Goal: Task Accomplishment & Management: Use online tool/utility

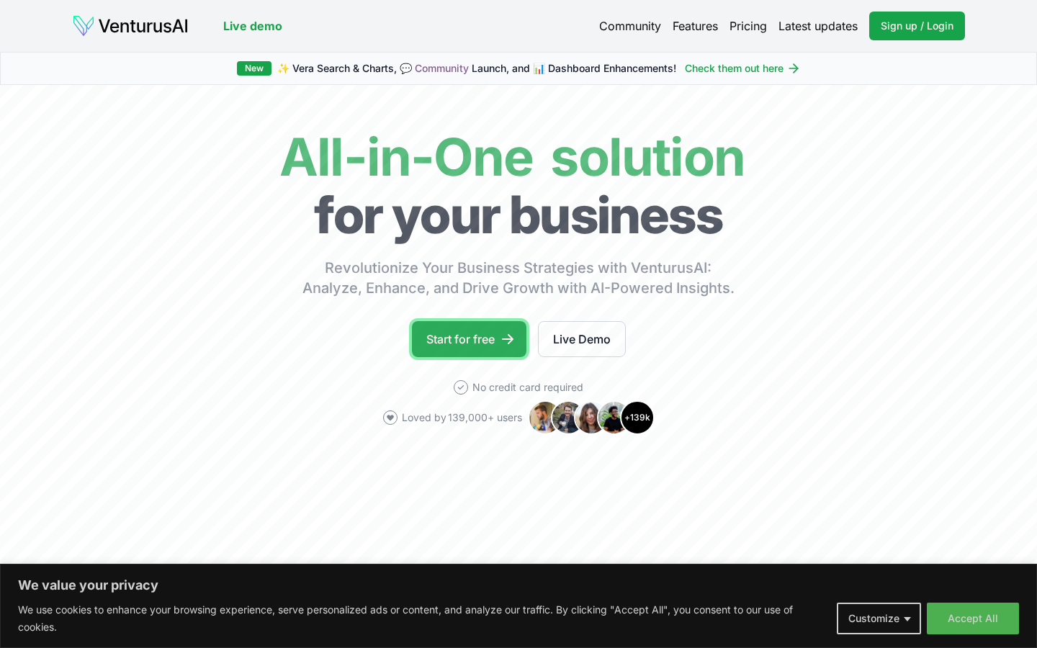
click at [475, 336] on link "Start for free" at bounding box center [469, 339] width 115 height 36
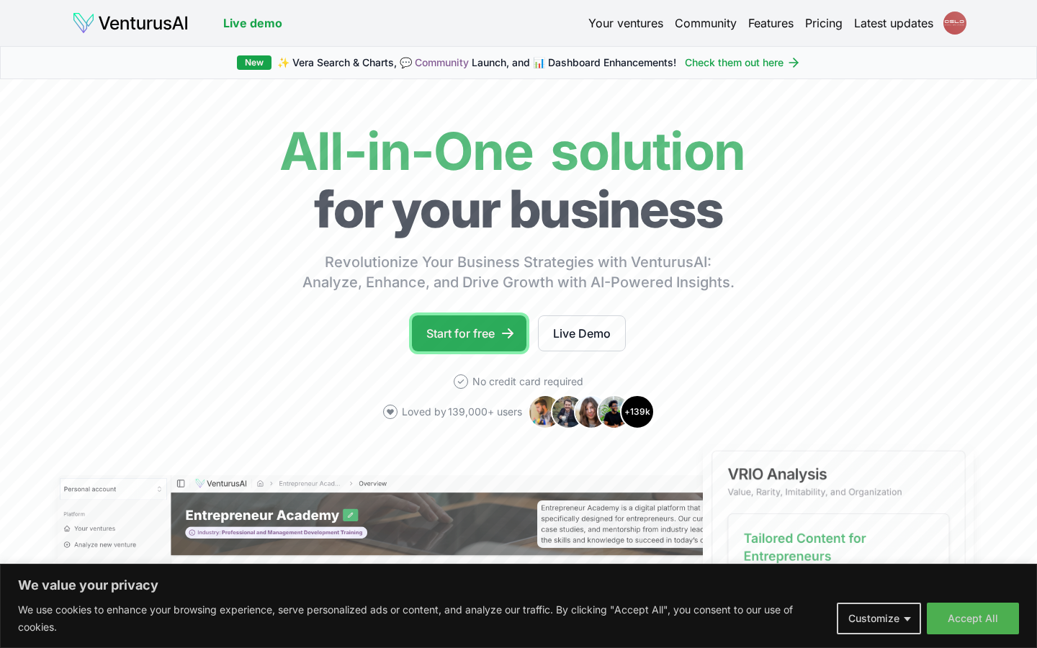
click at [478, 340] on link "Start for free" at bounding box center [469, 334] width 115 height 36
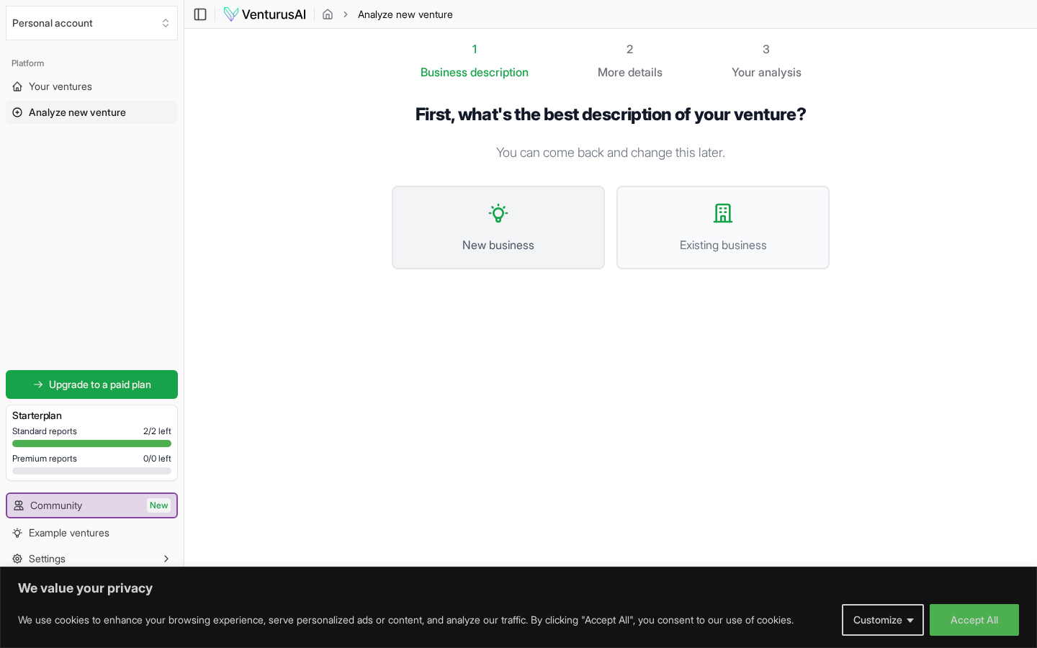
click at [492, 234] on button "New business" at bounding box center [498, 228] width 213 height 84
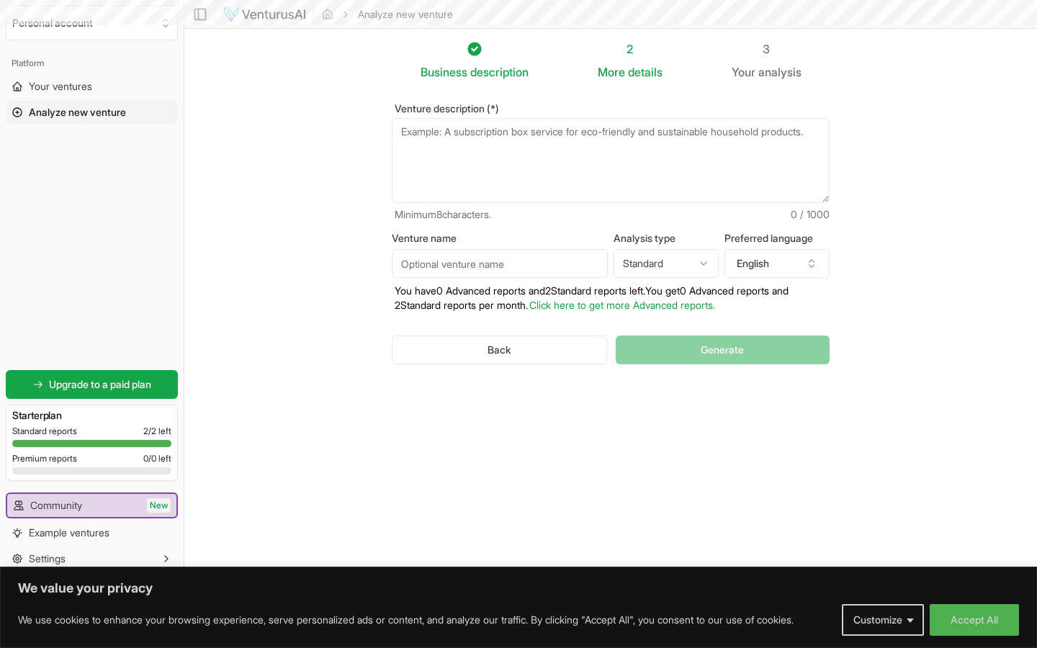
click at [492, 234] on label "Venture name" at bounding box center [500, 238] width 216 height 10
click at [492, 249] on input "Venture name" at bounding box center [500, 263] width 216 height 29
click at [509, 131] on textarea "Venture description (*)" at bounding box center [611, 160] width 438 height 85
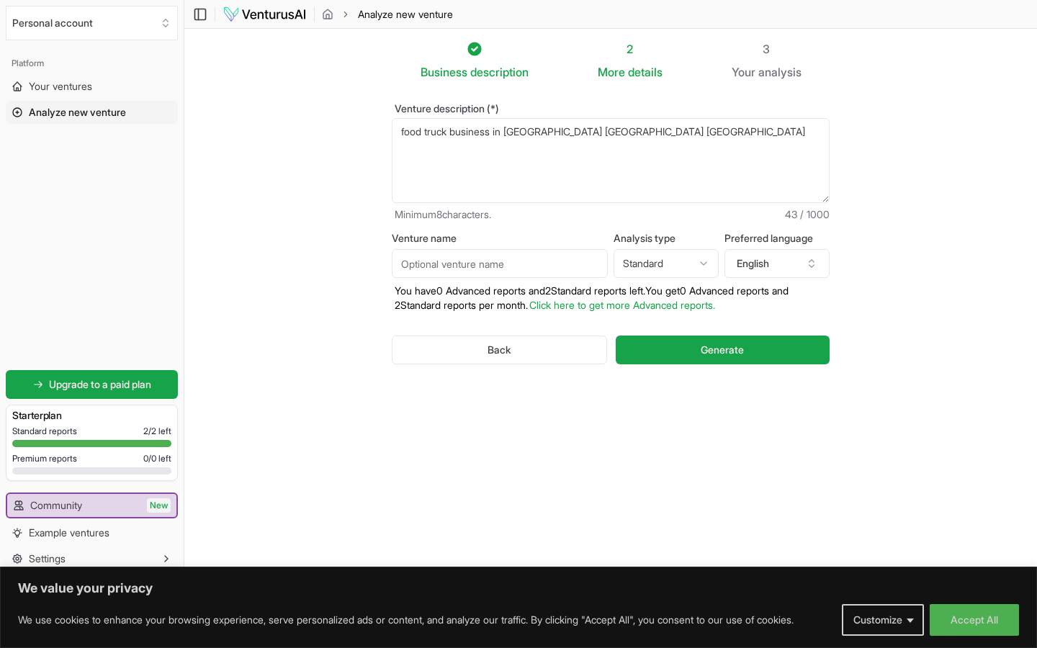
type textarea "food truck business in calicut kerala india"
click at [443, 265] on input "Venture name" at bounding box center [500, 263] width 216 height 29
type input "food on wheel"
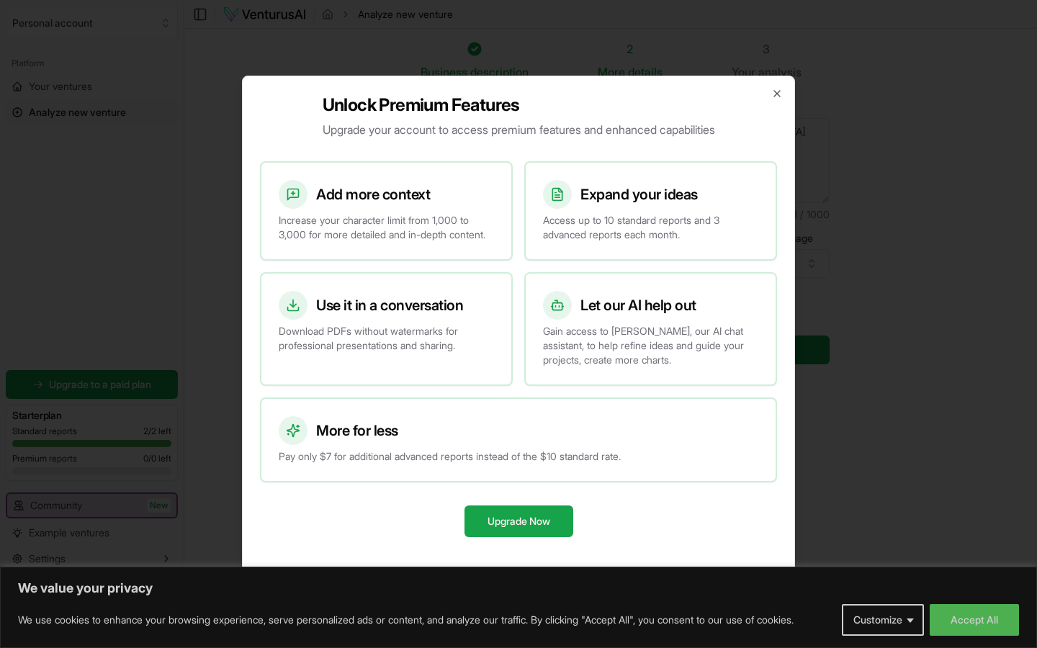
click at [478, 259] on div "Add more context Increase your character limit from 1,000 to 3,000 for more det…" at bounding box center [387, 211] width 250 height 97
click at [777, 88] on icon "button" at bounding box center [778, 94] width 12 height 12
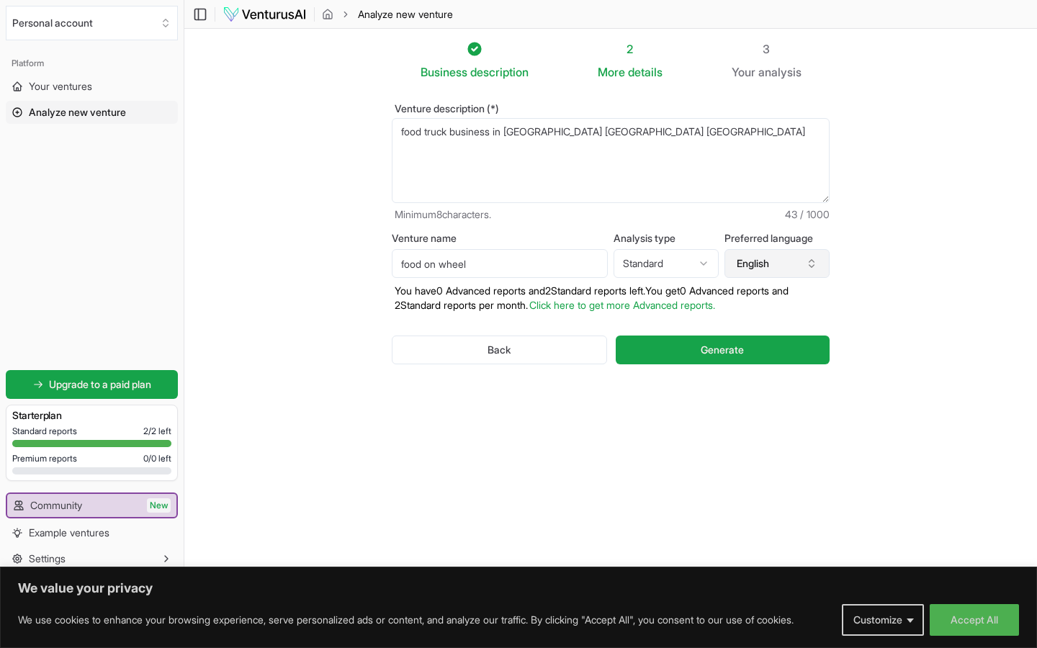
click at [798, 266] on button "English" at bounding box center [777, 263] width 105 height 29
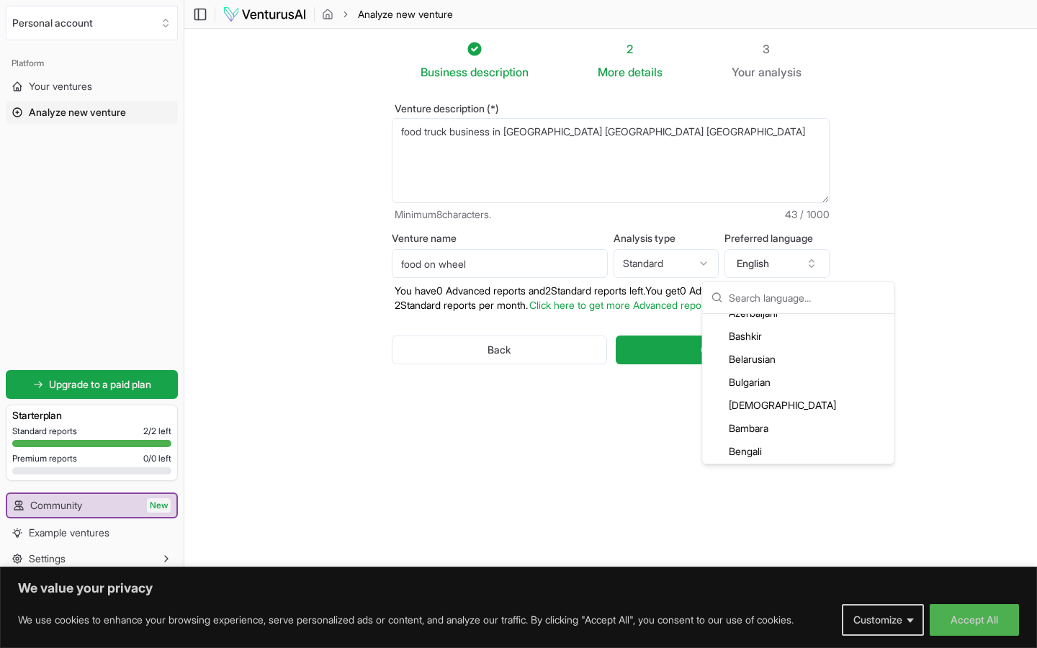
scroll to position [213, 0]
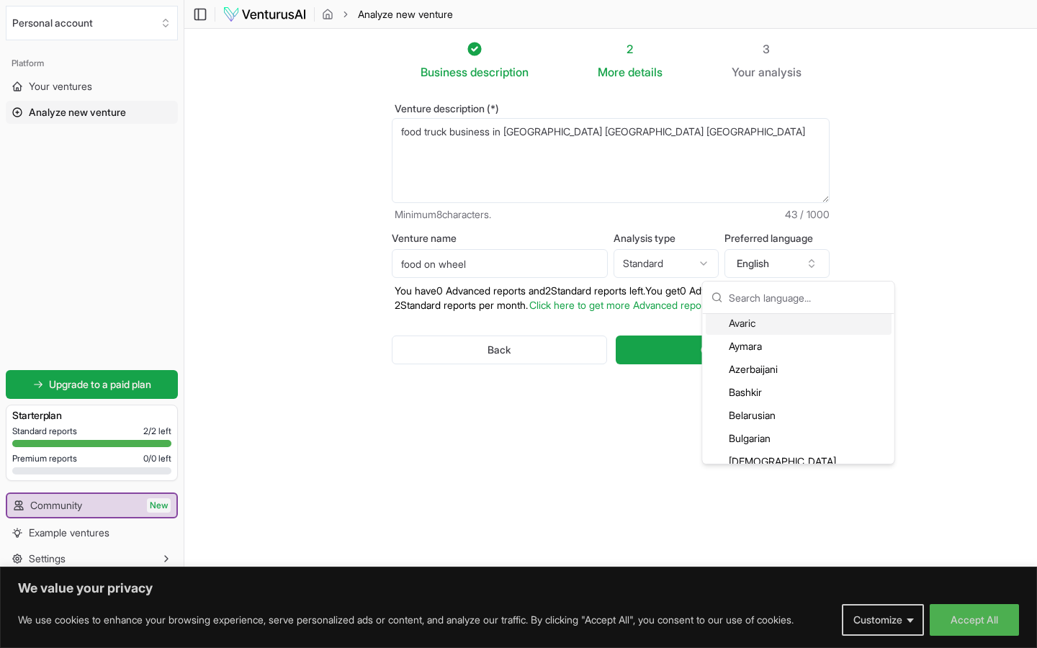
click at [901, 264] on section "Business description 2 More details 3 Your analysis Venture description (*) foo…" at bounding box center [610, 302] width 853 height 547
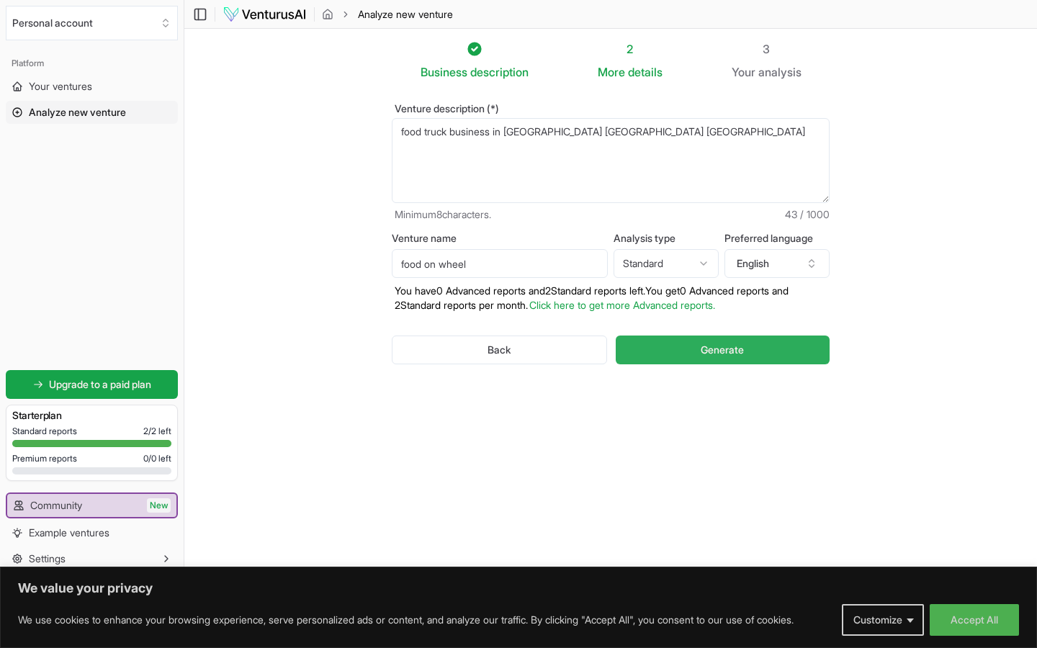
click at [717, 351] on span "Generate" at bounding box center [722, 350] width 43 height 14
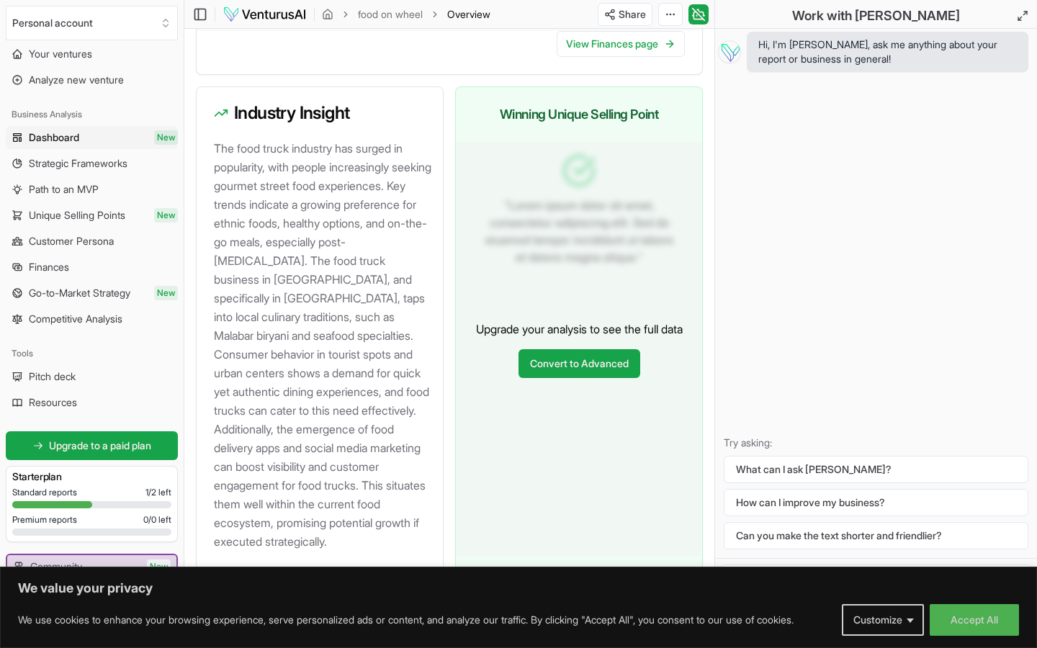
scroll to position [1606, 0]
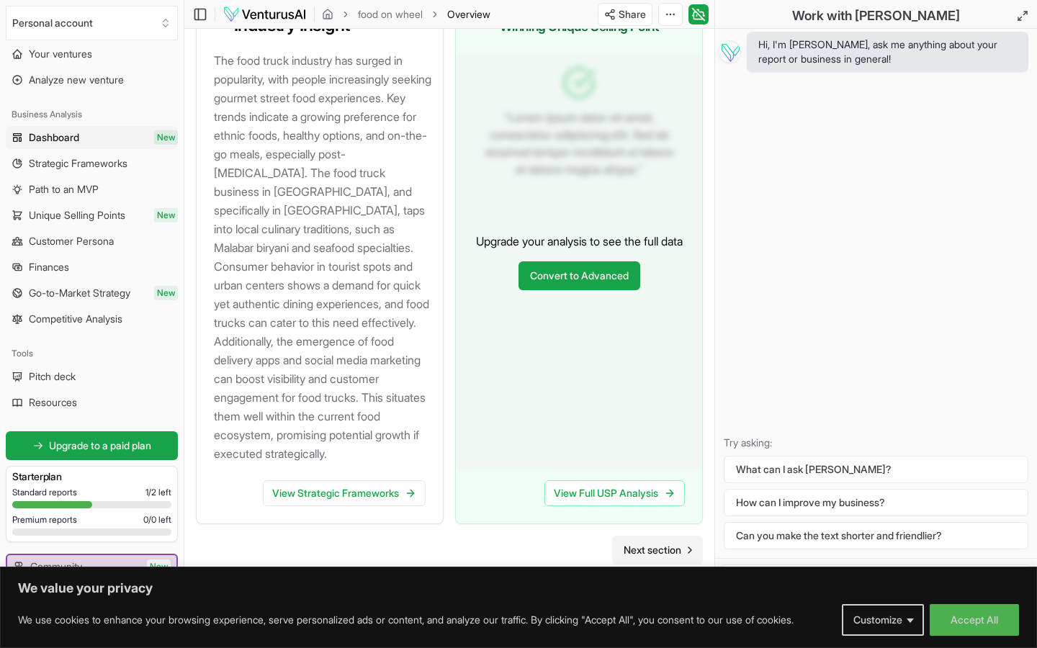
click at [641, 550] on span "Next section" at bounding box center [653, 550] width 58 height 14
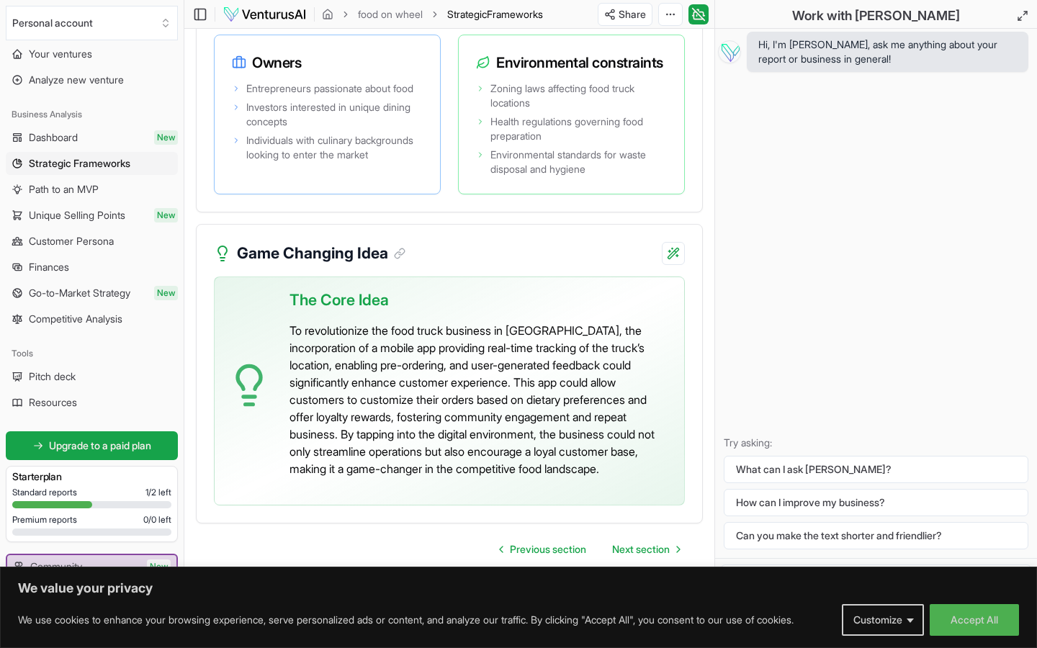
scroll to position [3665, 0]
click at [656, 551] on span "Next section" at bounding box center [641, 549] width 58 height 14
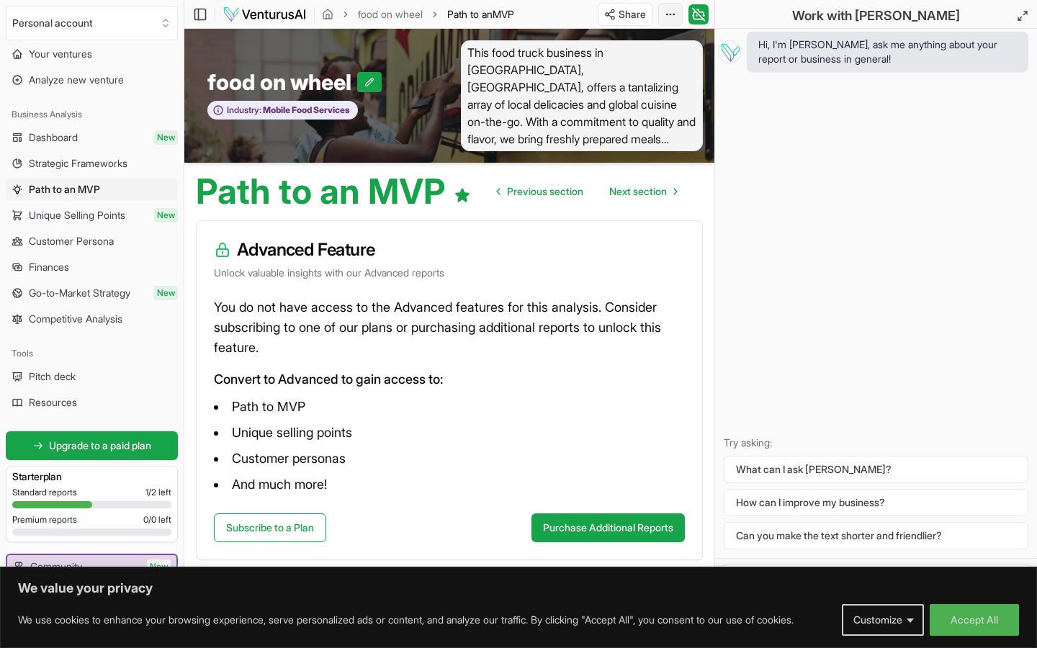
click at [671, 14] on html "We value your privacy We use cookies to enhance your browsing experience, serve…" at bounding box center [518, 324] width 1037 height 648
click at [831, 225] on div "Hi, I'm Vera, ask me anything about your report or business in general! Try ask…" at bounding box center [876, 293] width 322 height 529
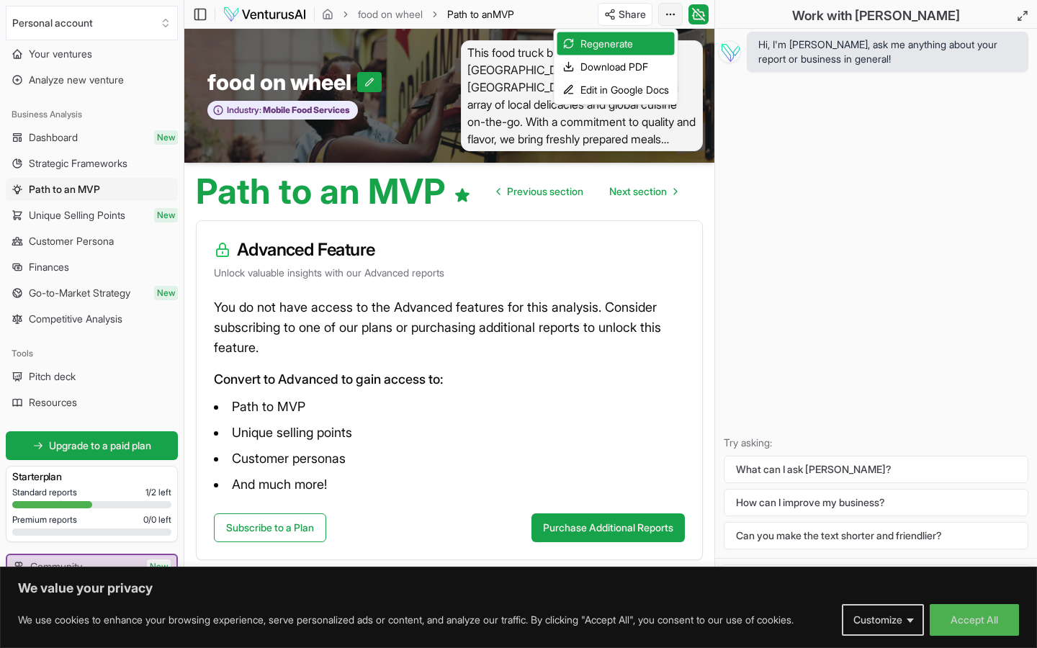
click at [671, 22] on html "We value your privacy We use cookies to enhance your browsing experience, serve…" at bounding box center [518, 324] width 1037 height 648
click at [627, 84] on div "Edit in Google Docs" at bounding box center [616, 90] width 117 height 23
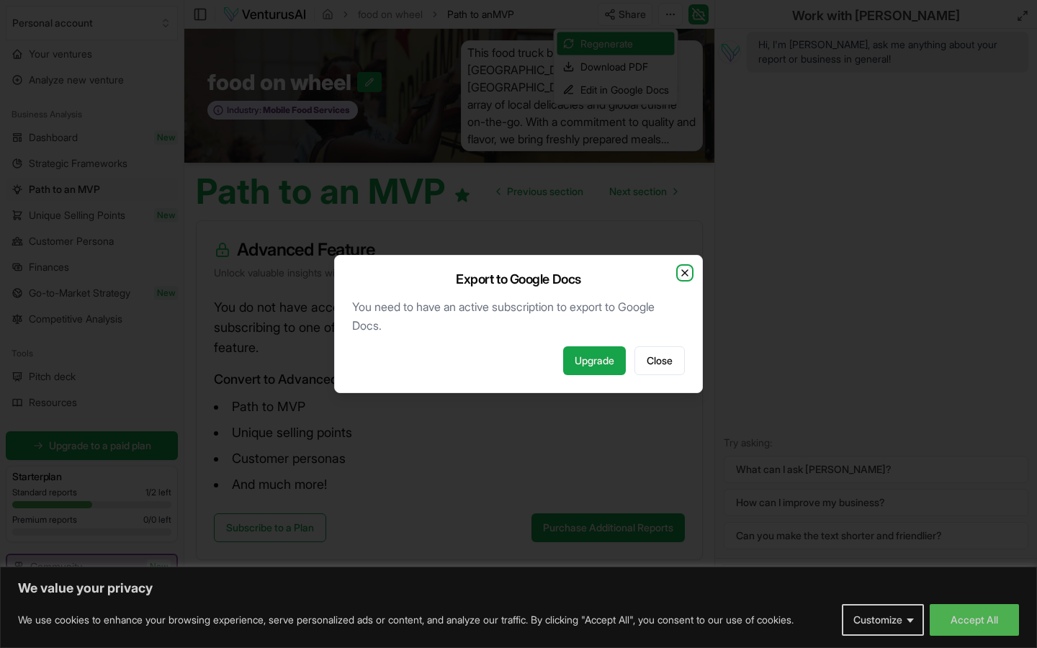
click at [689, 274] on icon "button" at bounding box center [685, 273] width 12 height 12
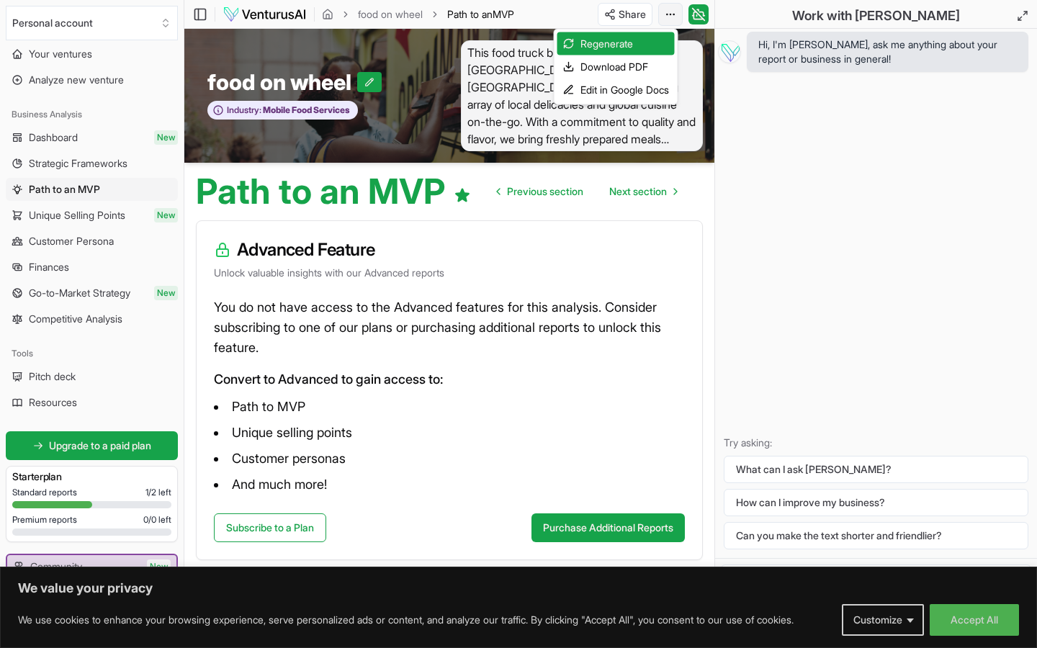
click at [668, 14] on html "We value your privacy We use cookies to enhance your browsing experience, serve…" at bounding box center [518, 324] width 1037 height 648
click at [801, 119] on html "We value your privacy We use cookies to enhance your browsing experience, serve…" at bounding box center [518, 324] width 1037 height 648
